Goal: Find specific page/section: Find specific page/section

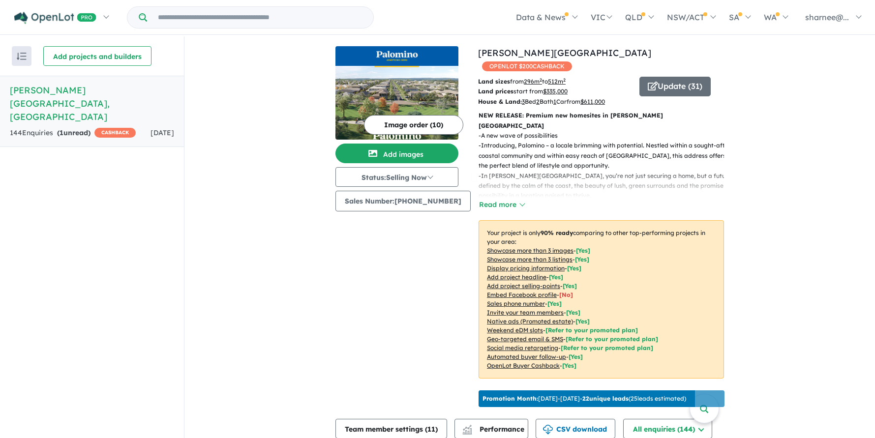
scroll to position [459, 0]
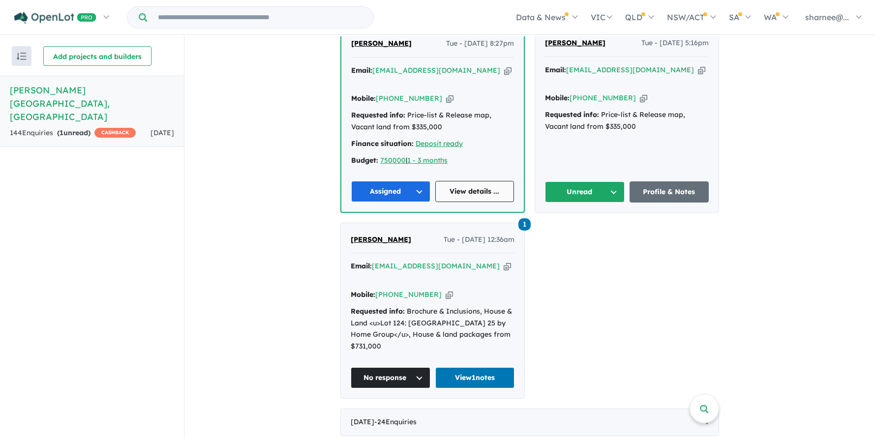
click at [492, 189] on link "View details ..." at bounding box center [474, 191] width 79 height 21
click at [672, 182] on link "Profile & Notes" at bounding box center [670, 192] width 80 height 21
